Goal: Task Accomplishment & Management: Manage account settings

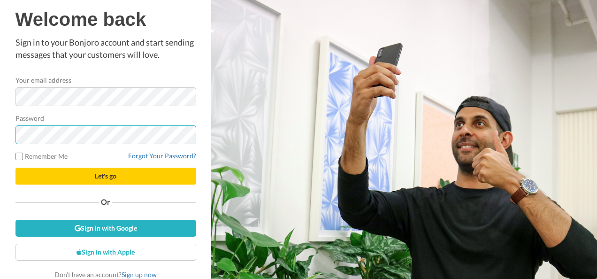
click at [15, 167] on button "Let's go" at bounding box center [105, 175] width 181 height 17
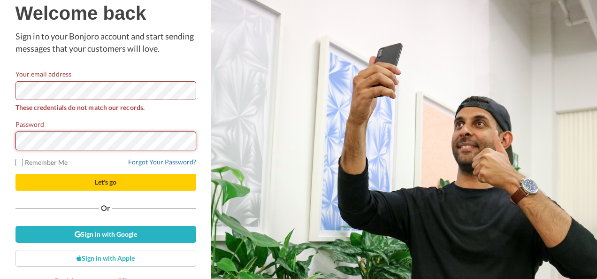
click at [15, 174] on button "Let's go" at bounding box center [105, 182] width 181 height 17
click at [146, 160] on link "Forgot Your Password?" at bounding box center [162, 162] width 68 height 8
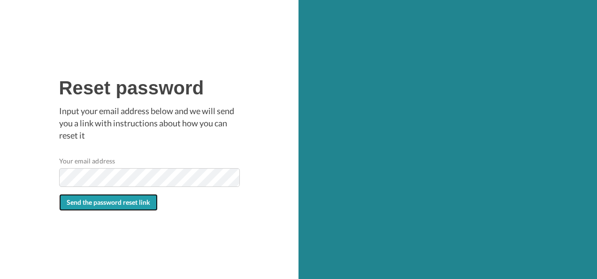
click at [107, 202] on span "Send the password reset link" at bounding box center [109, 202] width 84 height 8
